Goal: Find contact information: Find contact information

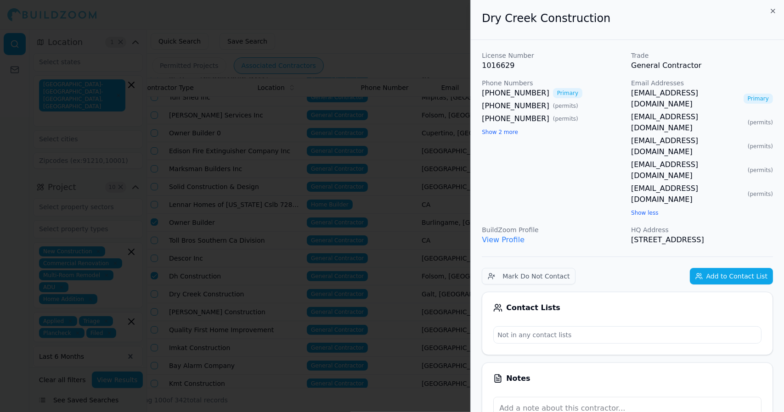
scroll to position [0, 164]
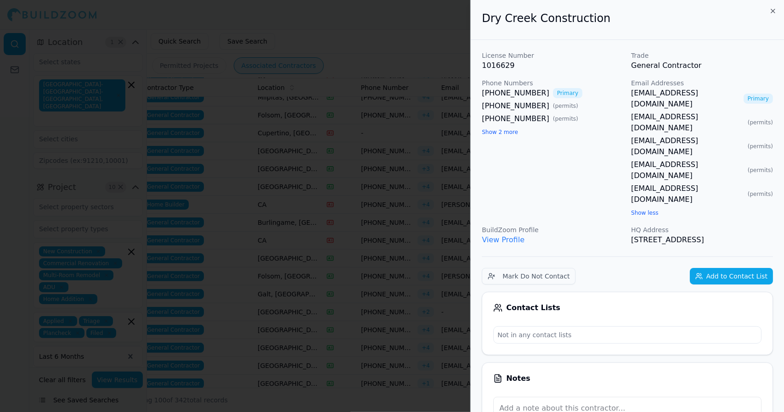
click at [595, 145] on div "Phone Numbers [PHONE_NUMBER] Primary [PHONE_NUMBER] ( permits ) [PHONE_NUMBER] …" at bounding box center [552, 148] width 142 height 140
drag, startPoint x: 654, startPoint y: 194, endPoint x: 477, endPoint y: 26, distance: 244.1
copy div "Dry Creek Construction License Number 1016629 Trade General Contractor Phone Nu…"
click at [433, 45] on div at bounding box center [392, 206] width 784 height 412
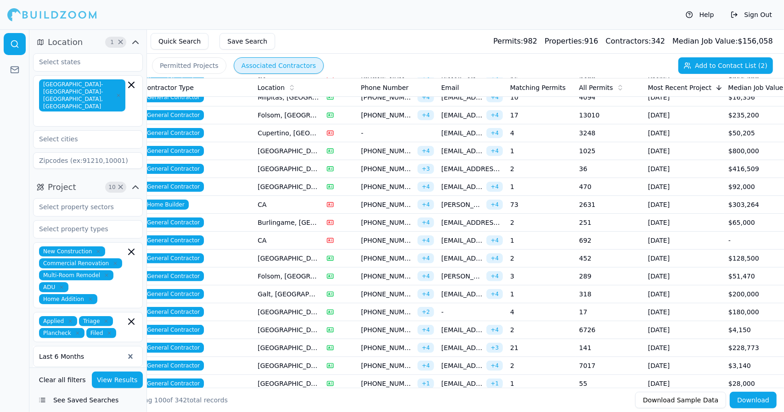
click at [397, 308] on span "[PHONE_NUMBER]" at bounding box center [387, 312] width 53 height 9
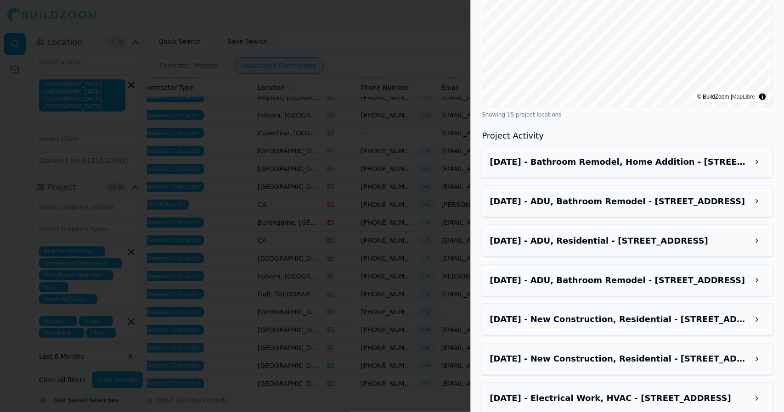
scroll to position [856, 0]
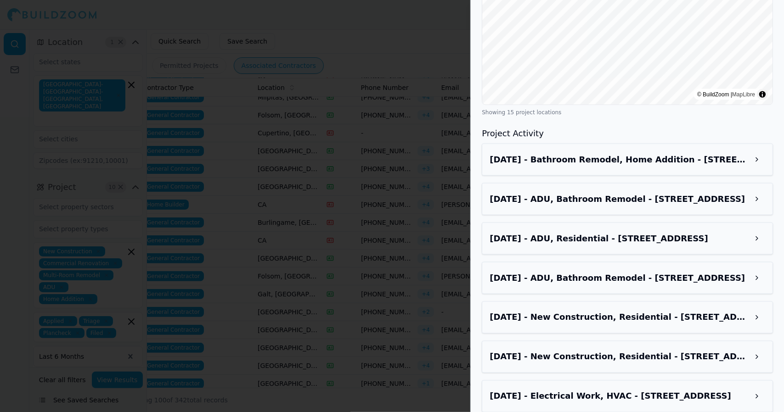
click at [757, 168] on button at bounding box center [756, 159] width 17 height 17
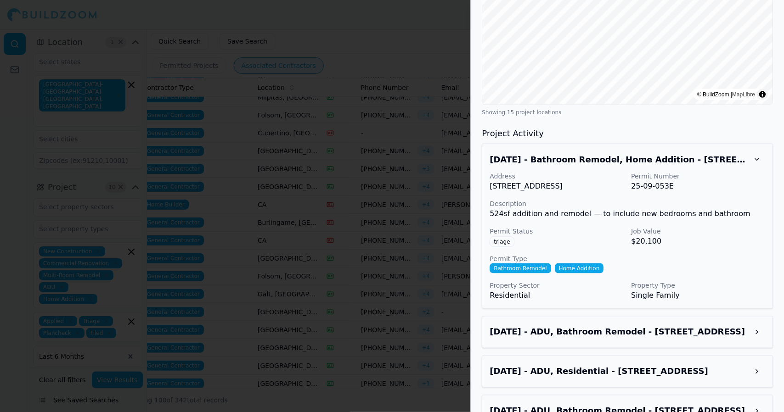
click at [318, 295] on div at bounding box center [392, 206] width 784 height 412
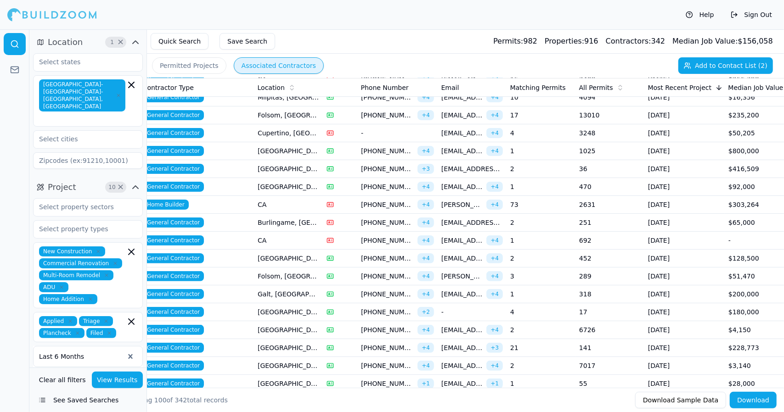
click at [379, 310] on span "[PHONE_NUMBER]" at bounding box center [387, 312] width 53 height 9
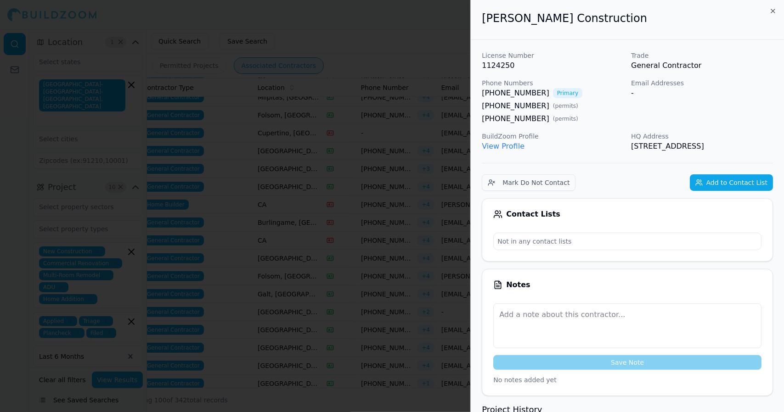
click at [514, 147] on link "View Profile" at bounding box center [502, 146] width 43 height 9
drag, startPoint x: 679, startPoint y: 158, endPoint x: 481, endPoint y: 29, distance: 236.8
copy div "[PERSON_NAME] Construction License Number 1124250 Trade General Contractor Phon…"
